Goal: Task Accomplishment & Management: Manage account settings

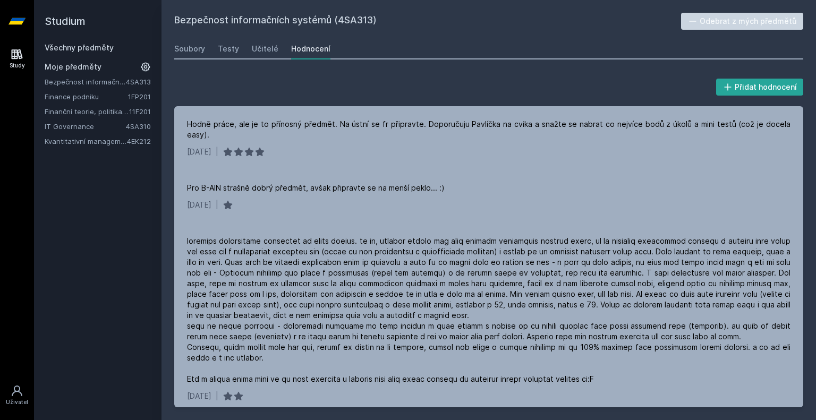
click at [86, 83] on link "Bezpečnost informačních systémů" at bounding box center [85, 82] width 81 height 11
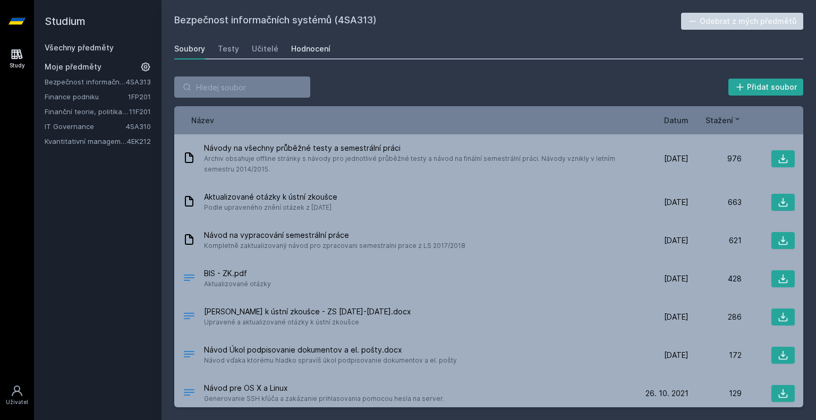
click at [315, 50] on div "Hodnocení" at bounding box center [310, 49] width 39 height 11
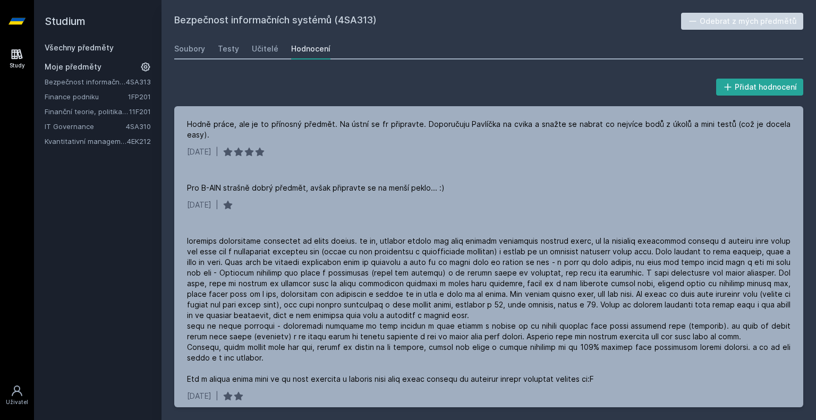
click at [82, 65] on span "Moje předměty" at bounding box center [73, 67] width 57 height 11
click at [101, 37] on h2 "Studium" at bounding box center [98, 21] width 106 height 43
click at [95, 47] on link "Všechny předměty" at bounding box center [79, 47] width 69 height 9
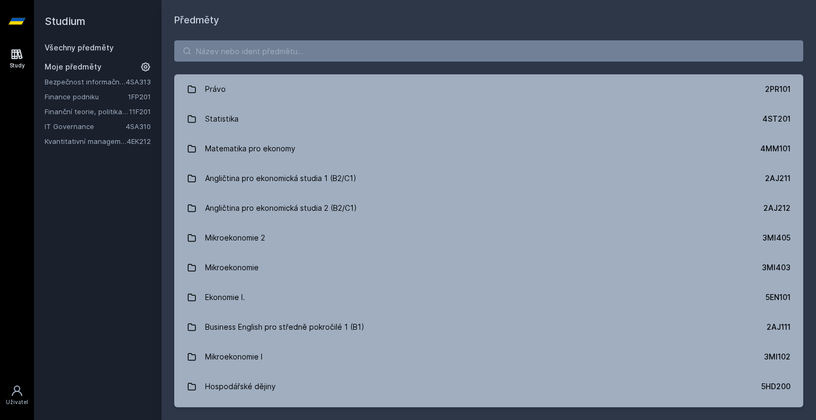
click at [557, 66] on div "Právo 2PR101 Statistika 4ST201 Matematika pro ekonomy 4MM101 Angličtina pro eko…" at bounding box center [489, 224] width 655 height 393
drag, startPoint x: 547, startPoint y: 45, endPoint x: 537, endPoint y: 37, distance: 13.2
click at [537, 37] on div "Právo 2PR101 Statistika 4ST201 Matematika pro ekonomy 4MM101 Angličtina pro eko…" at bounding box center [489, 224] width 655 height 393
click at [527, 47] on input "search" at bounding box center [488, 50] width 629 height 21
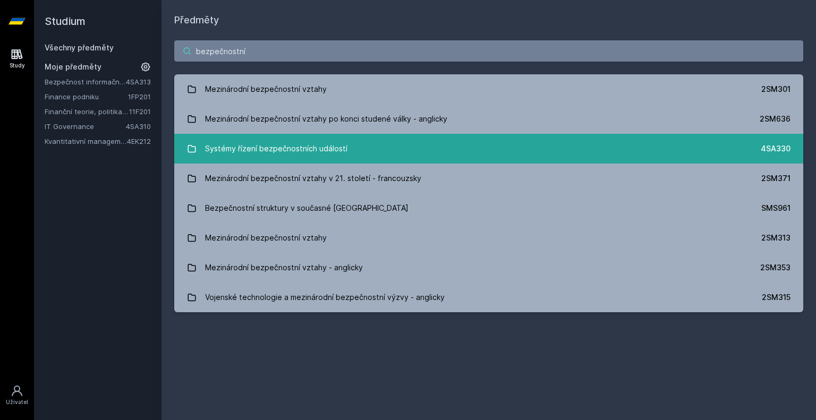
type input "bezpečnostní"
click at [316, 145] on div "Systémy řízení bezpečnostních událostí" at bounding box center [276, 148] width 142 height 21
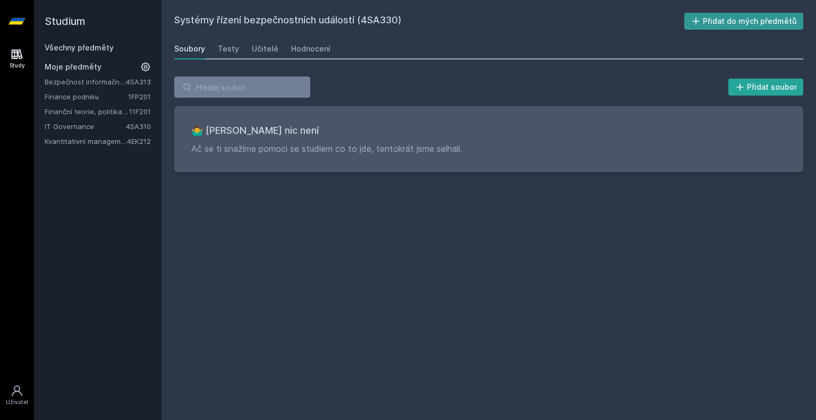
click at [766, 17] on button "Přidat do mých předmětů" at bounding box center [744, 21] width 120 height 17
click at [315, 46] on div "Hodnocení" at bounding box center [310, 49] width 39 height 11
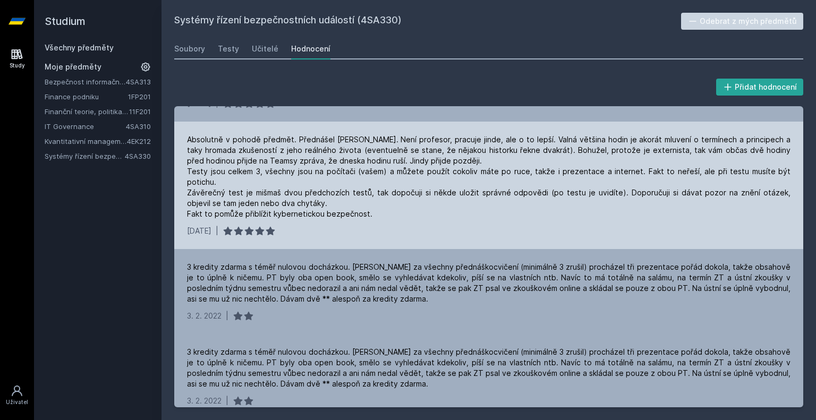
scroll to position [134, 0]
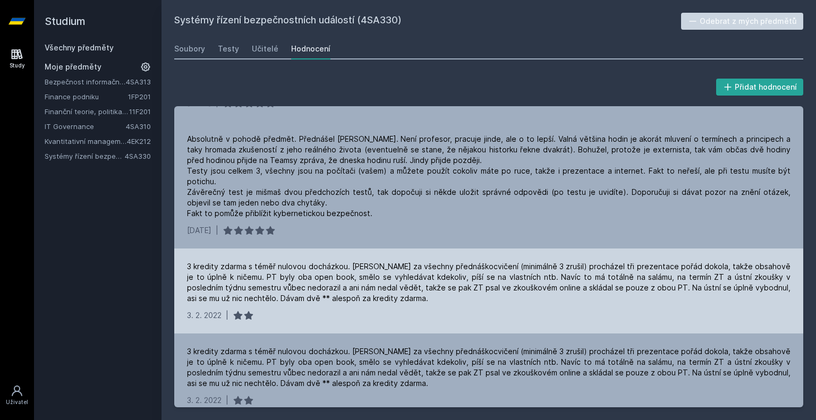
click at [248, 261] on div "3 kredity zdarma s téměř nulovou docházkou. [PERSON_NAME] za všechny přednáškoc…" at bounding box center [489, 282] width 604 height 43
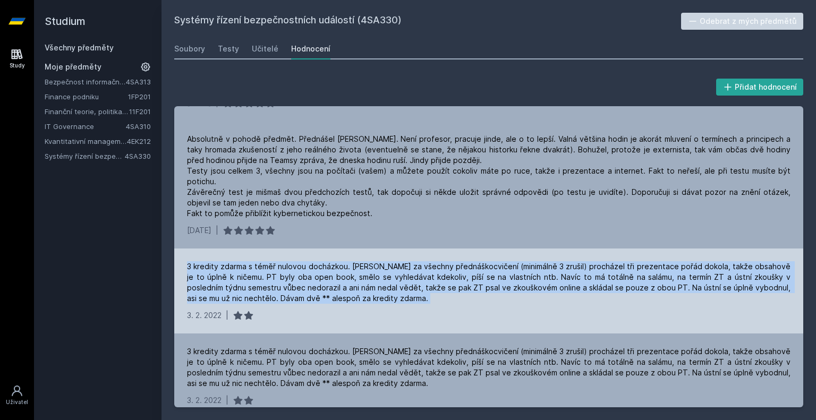
click at [248, 261] on div "3 kredity zdarma s téměř nulovou docházkou. [PERSON_NAME] za všechny přednáškoc…" at bounding box center [489, 282] width 604 height 43
click at [288, 271] on div "3 kredity zdarma s téměř nulovou docházkou. [PERSON_NAME] za všechny přednáškoc…" at bounding box center [489, 282] width 604 height 43
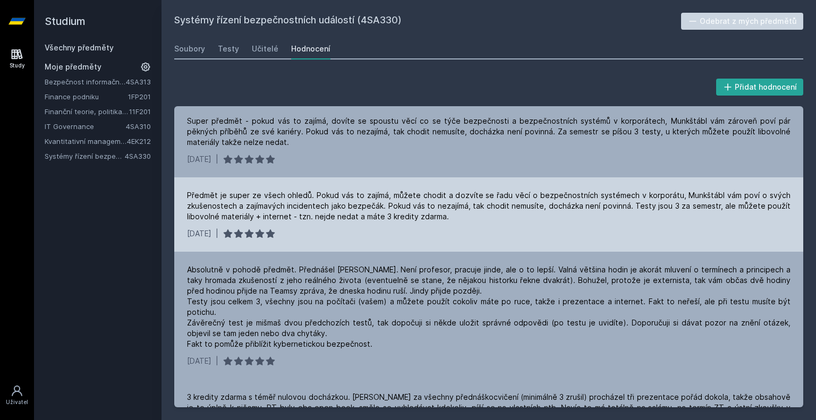
scroll to position [0, 0]
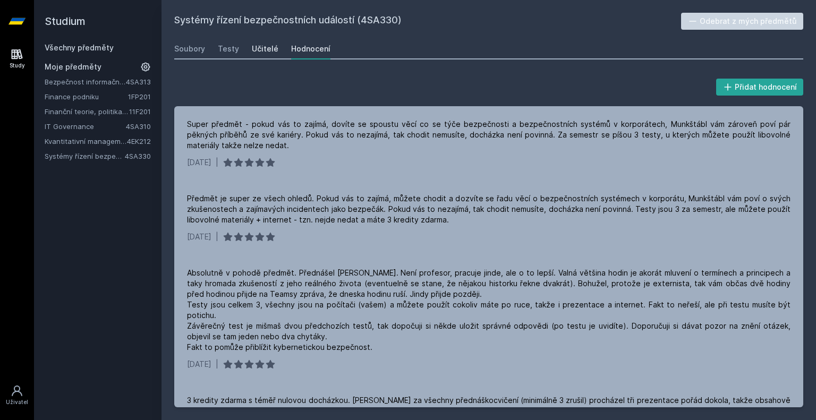
click at [257, 41] on link "Učitelé" at bounding box center [265, 48] width 27 height 21
